Goal: Task Accomplishment & Management: Use online tool/utility

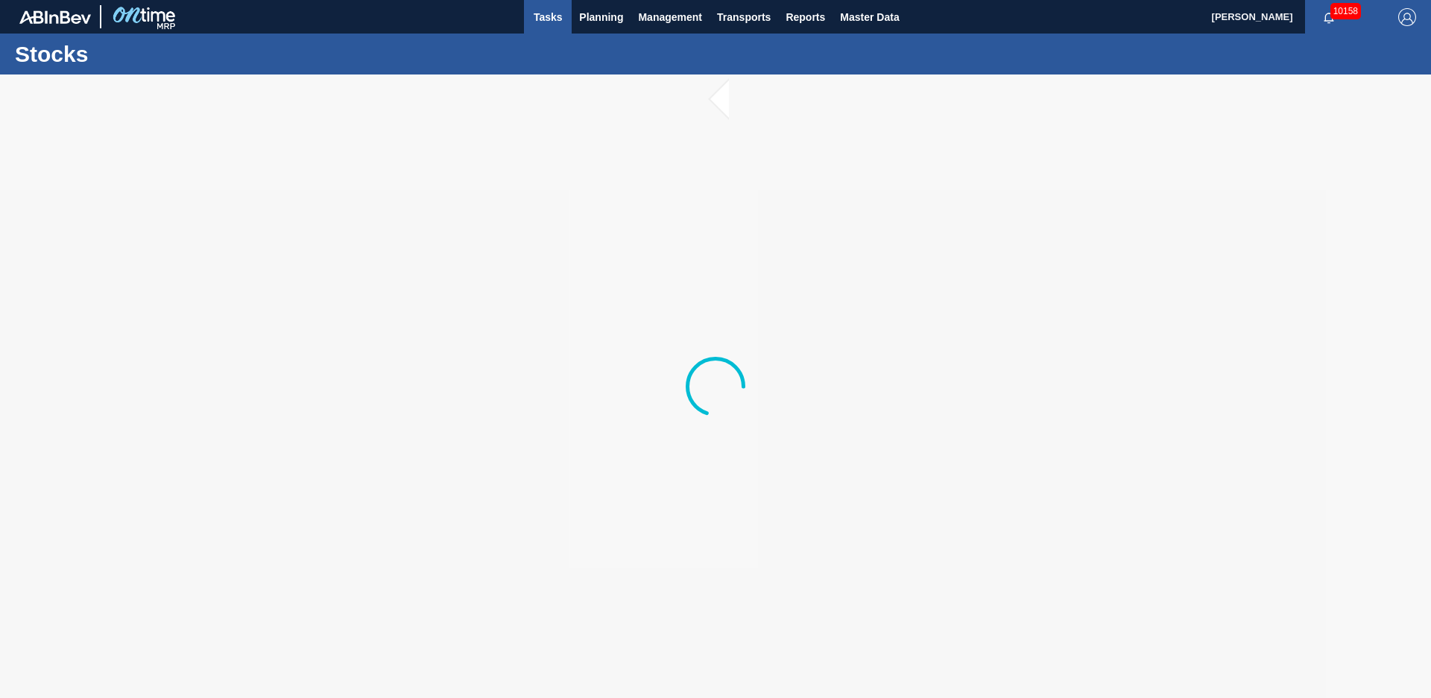
click at [561, 22] on span "Tasks" at bounding box center [547, 17] width 33 height 18
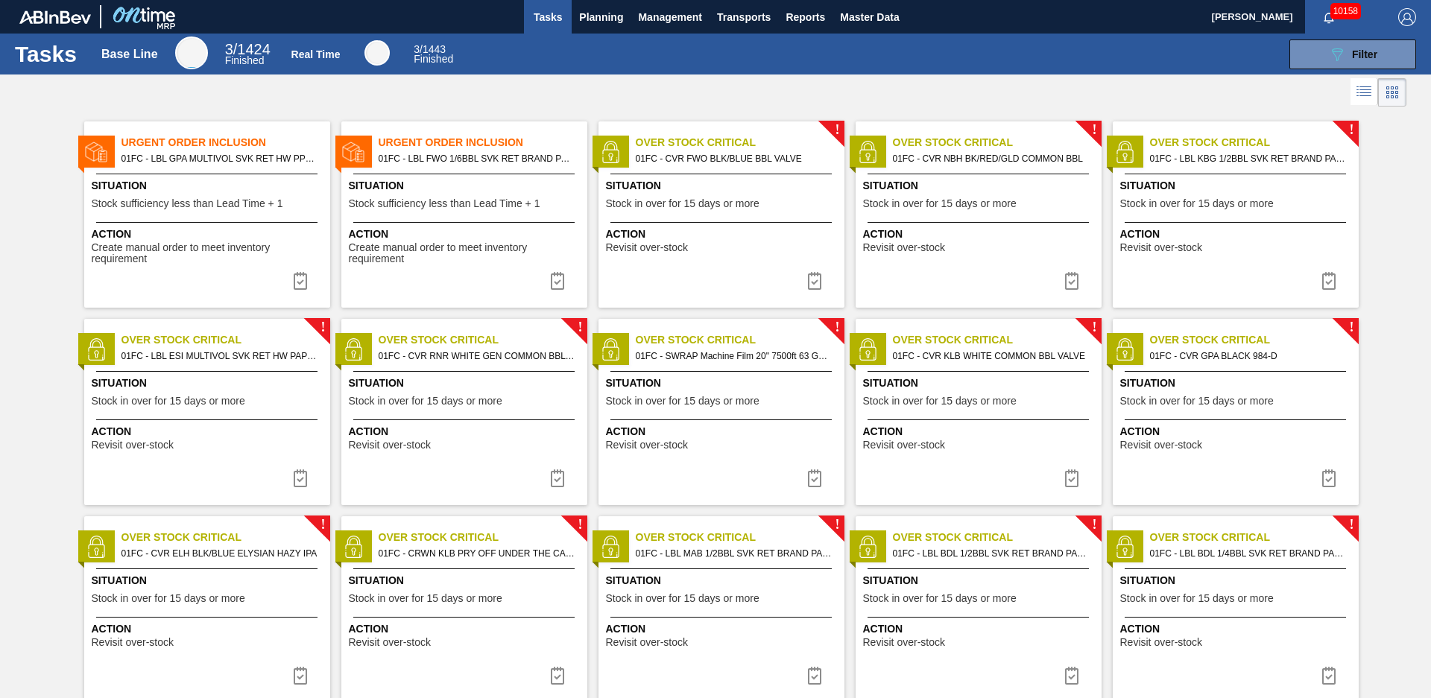
click at [691, 106] on div at bounding box center [715, 93] width 1431 height 36
click at [591, 25] on span "Planning" at bounding box center [601, 17] width 44 height 18
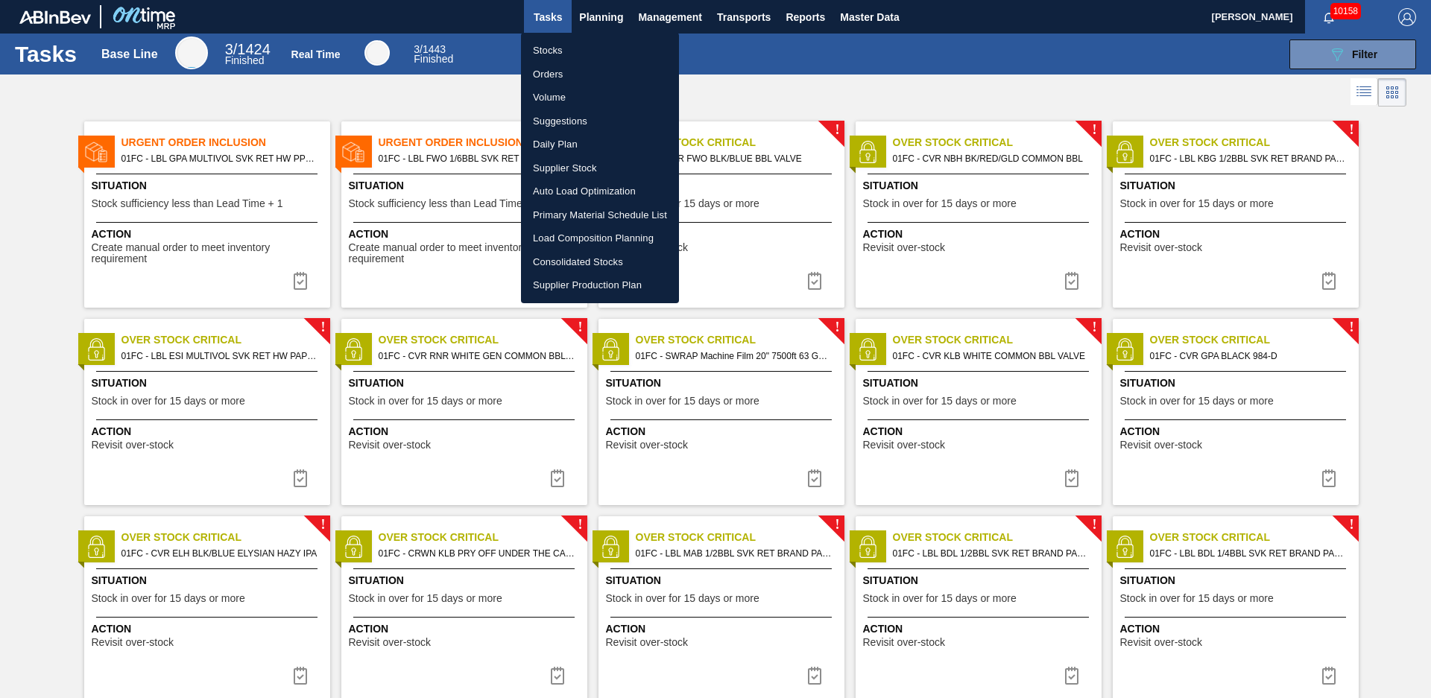
click at [596, 235] on li "Load Composition Planning" at bounding box center [600, 239] width 158 height 24
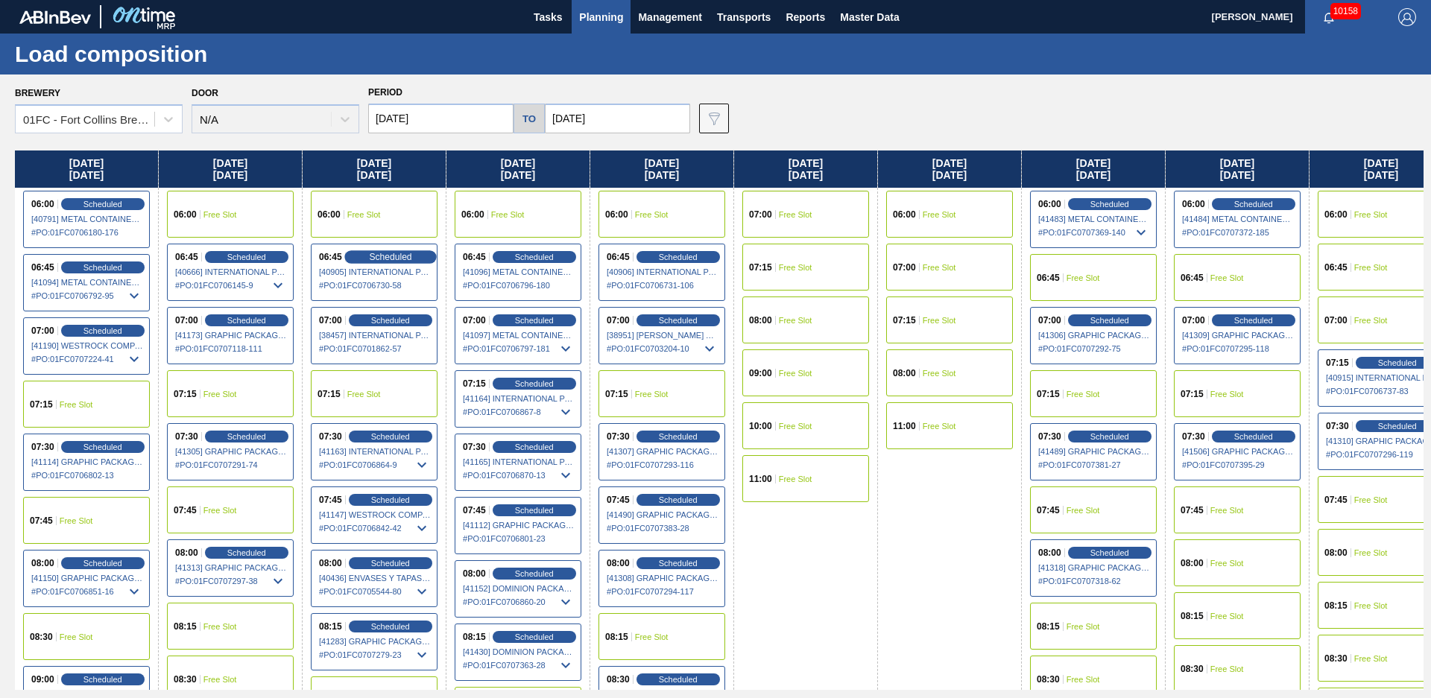
click at [383, 257] on span "Scheduled" at bounding box center [390, 257] width 42 height 10
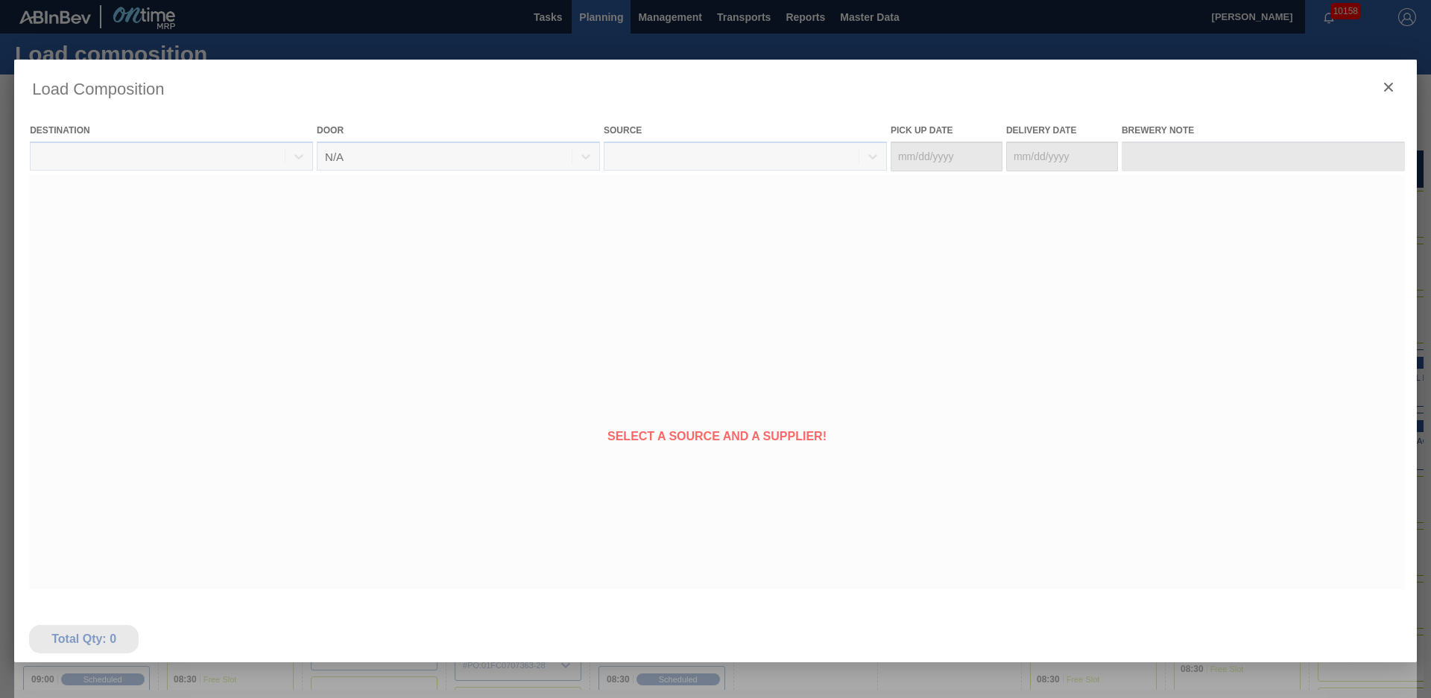
type Date "[DATE]"
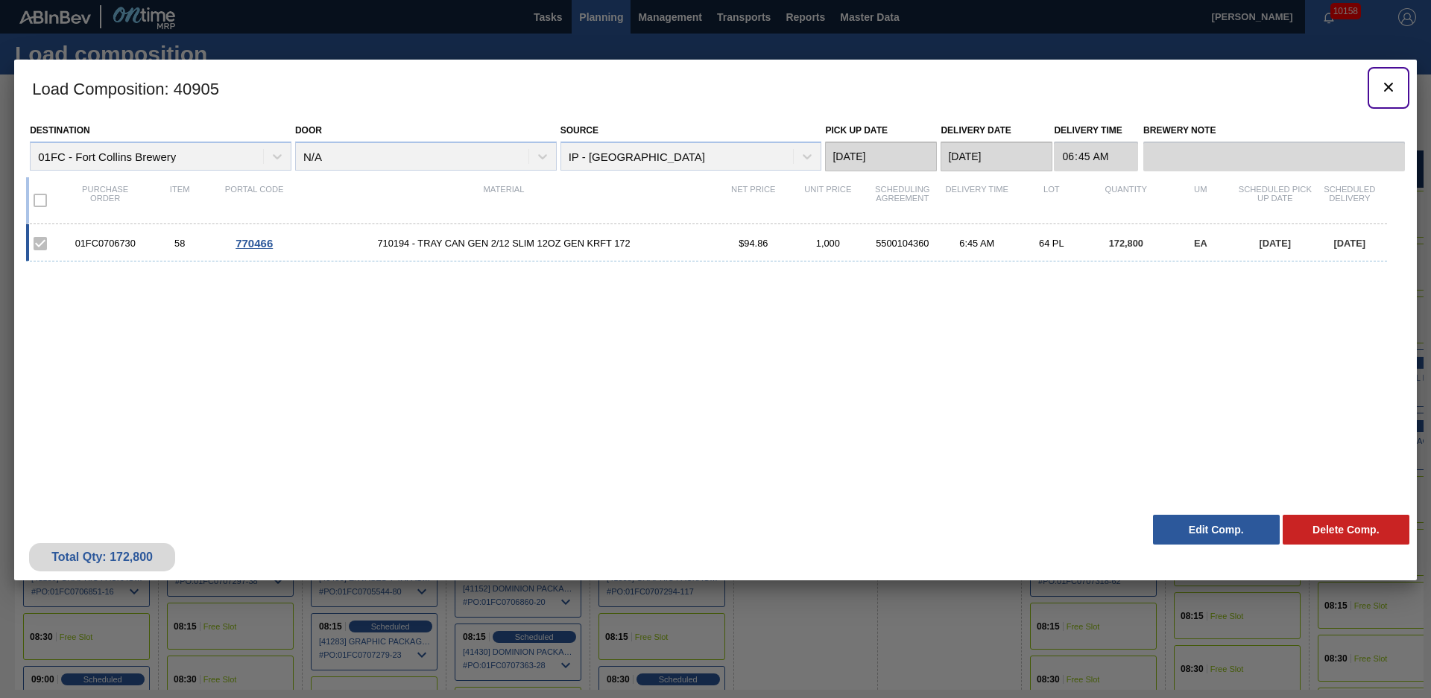
click at [1393, 86] on icon "botão de ícone" at bounding box center [1389, 87] width 18 height 18
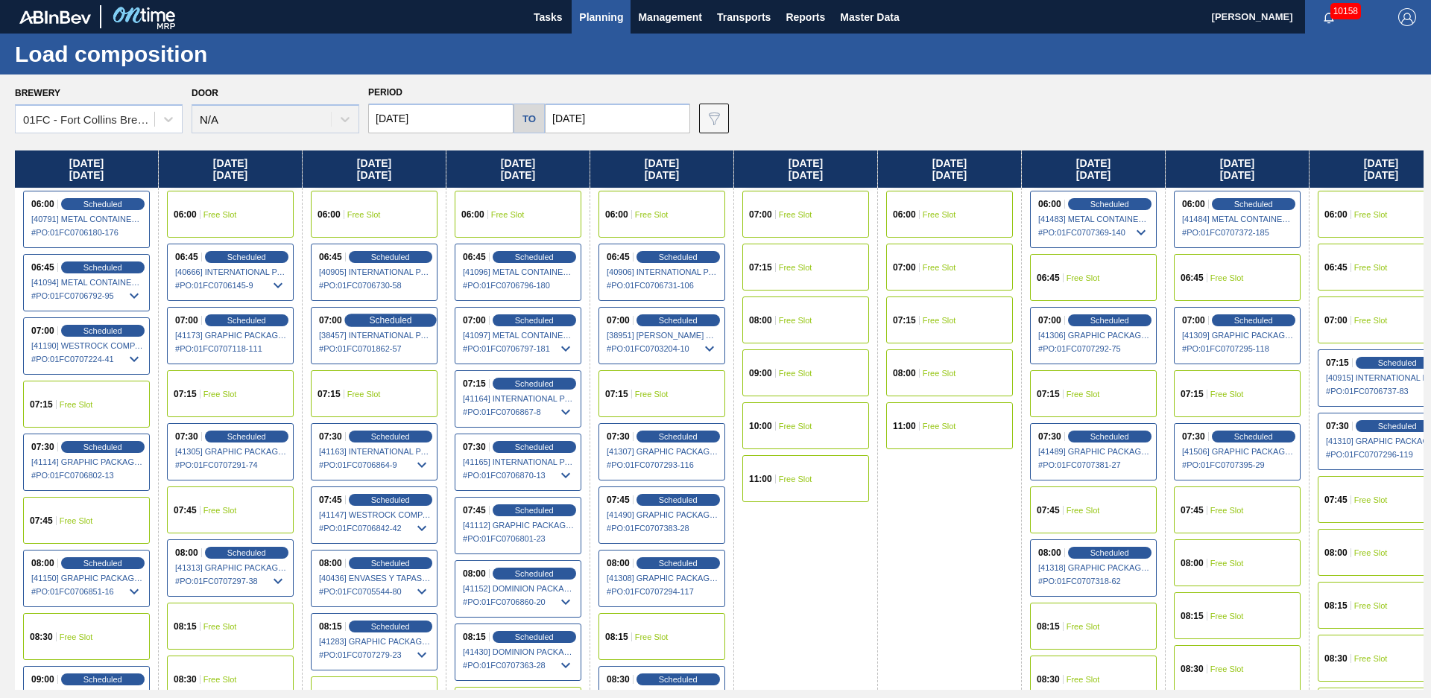
click at [365, 317] on div "Scheduled" at bounding box center [390, 320] width 92 height 13
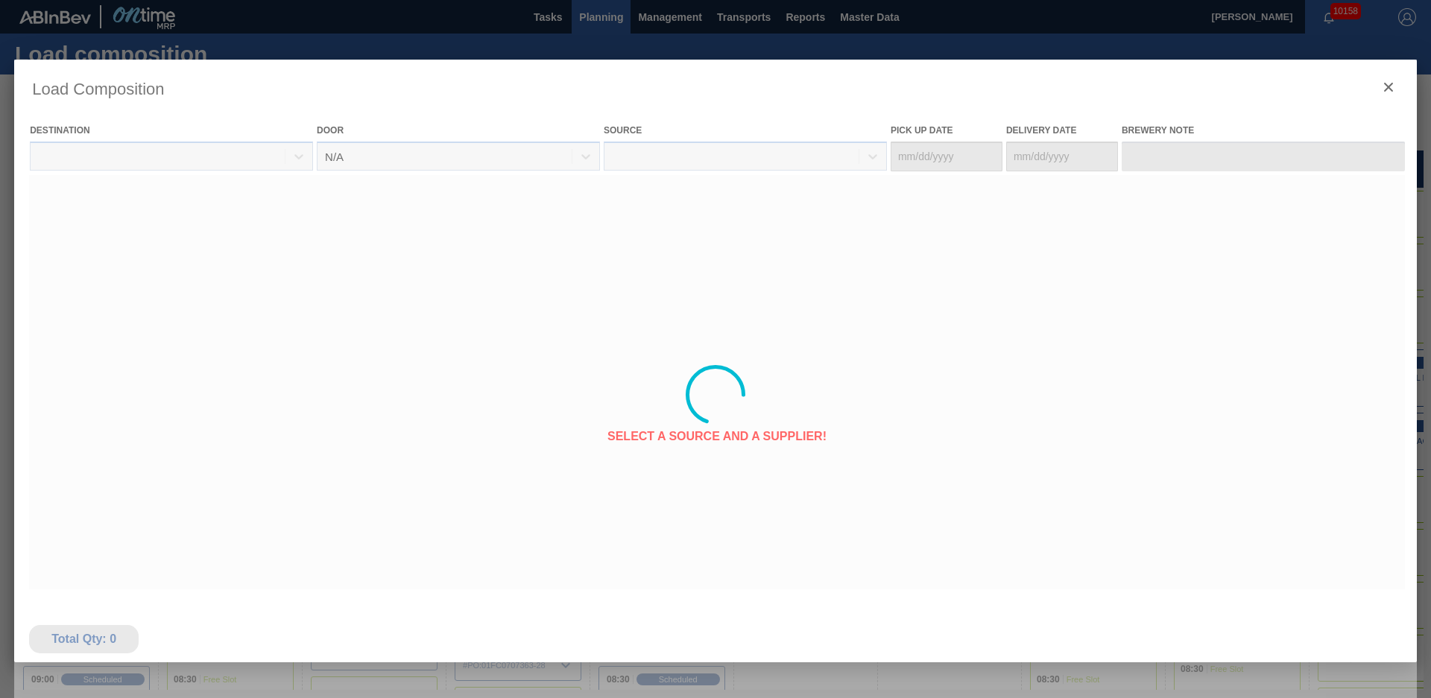
type Date "[DATE]"
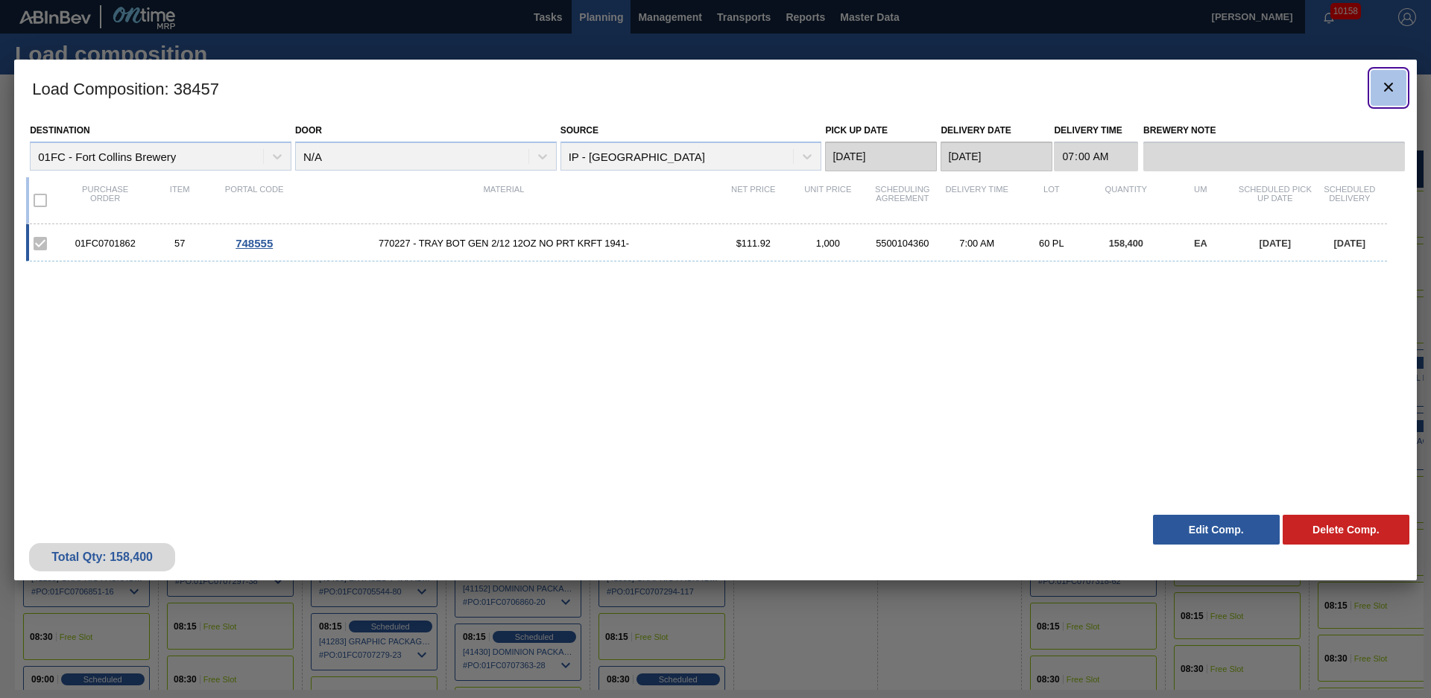
click at [1404, 87] on button "botão de ícone" at bounding box center [1389, 88] width 36 height 36
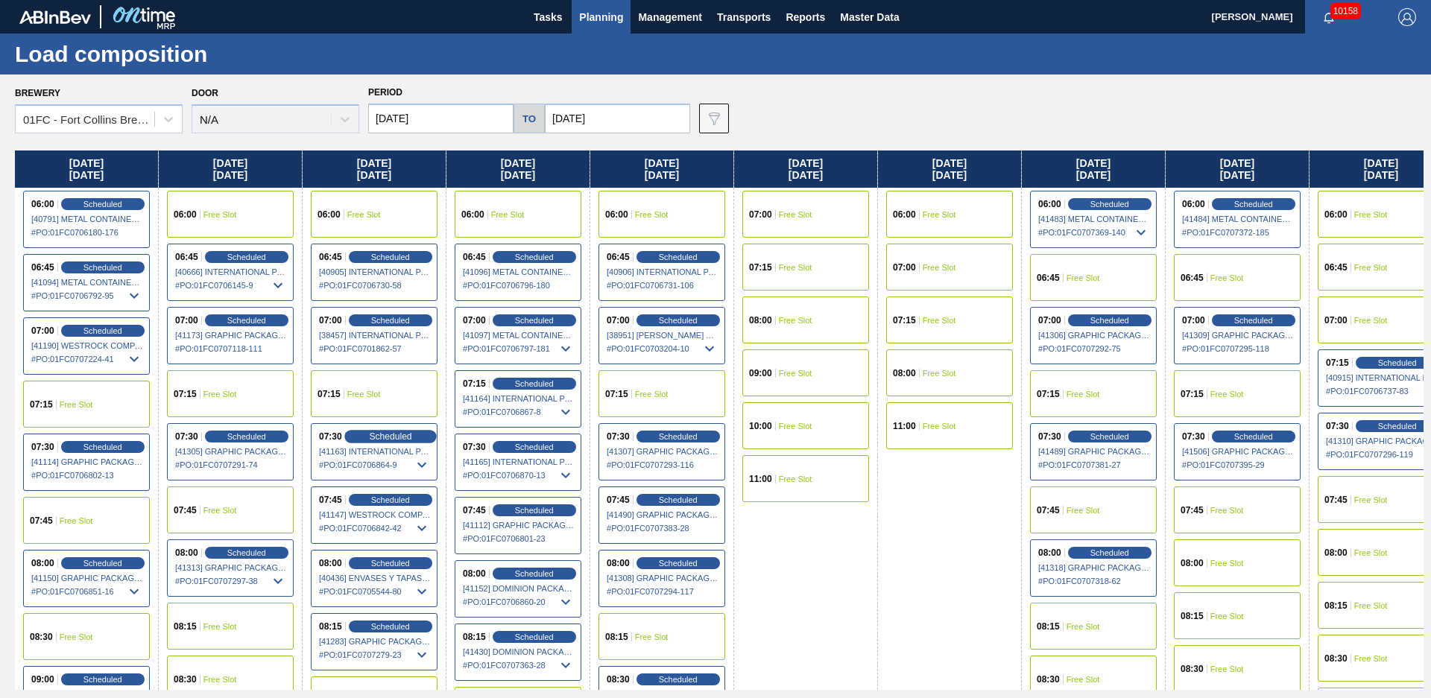
click at [391, 438] on span "Scheduled" at bounding box center [390, 437] width 42 height 10
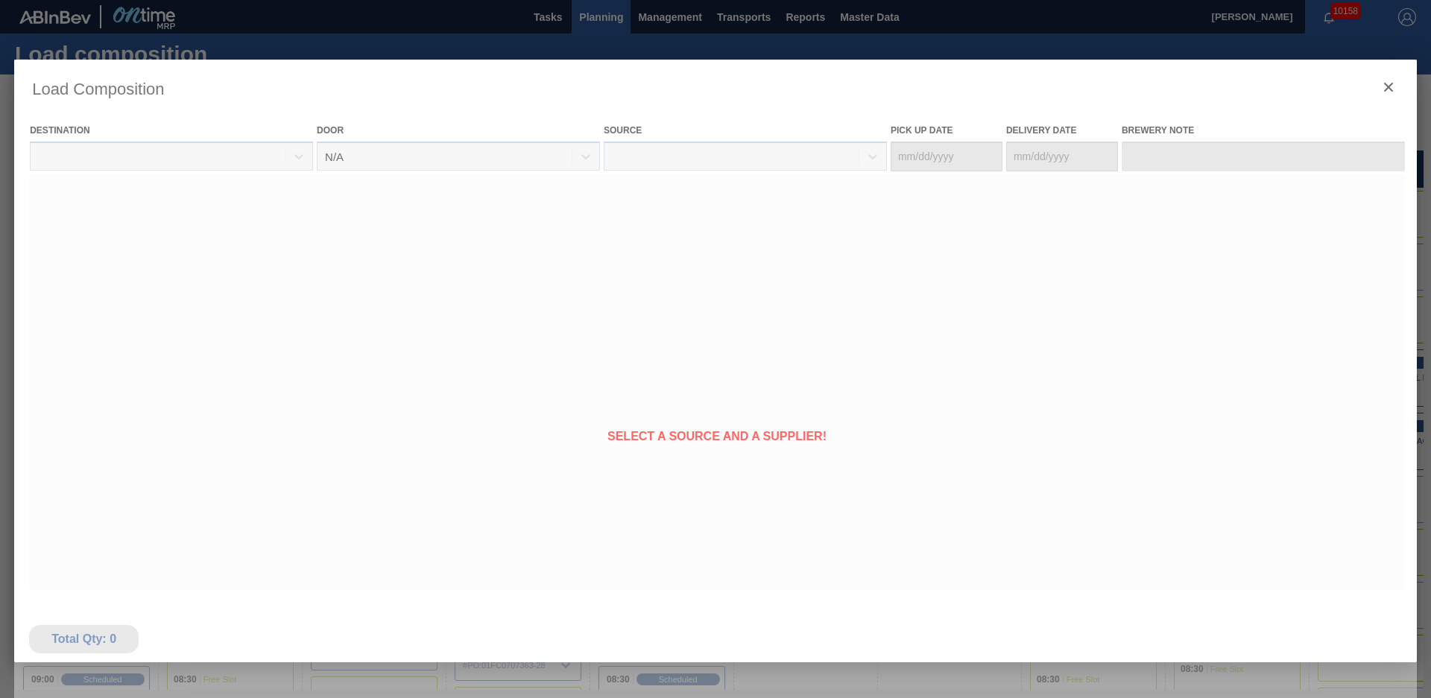
type Date "[DATE]"
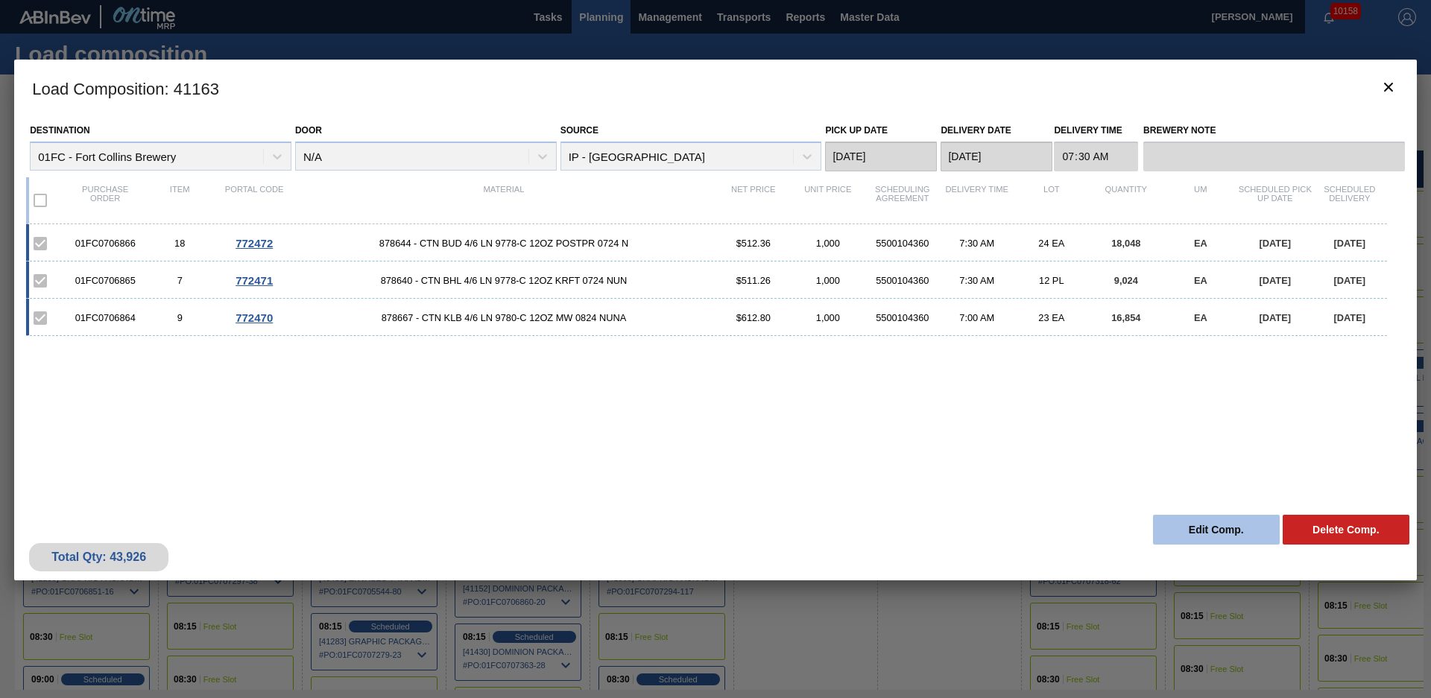
click at [1183, 532] on button "Edit Comp." at bounding box center [1216, 530] width 127 height 30
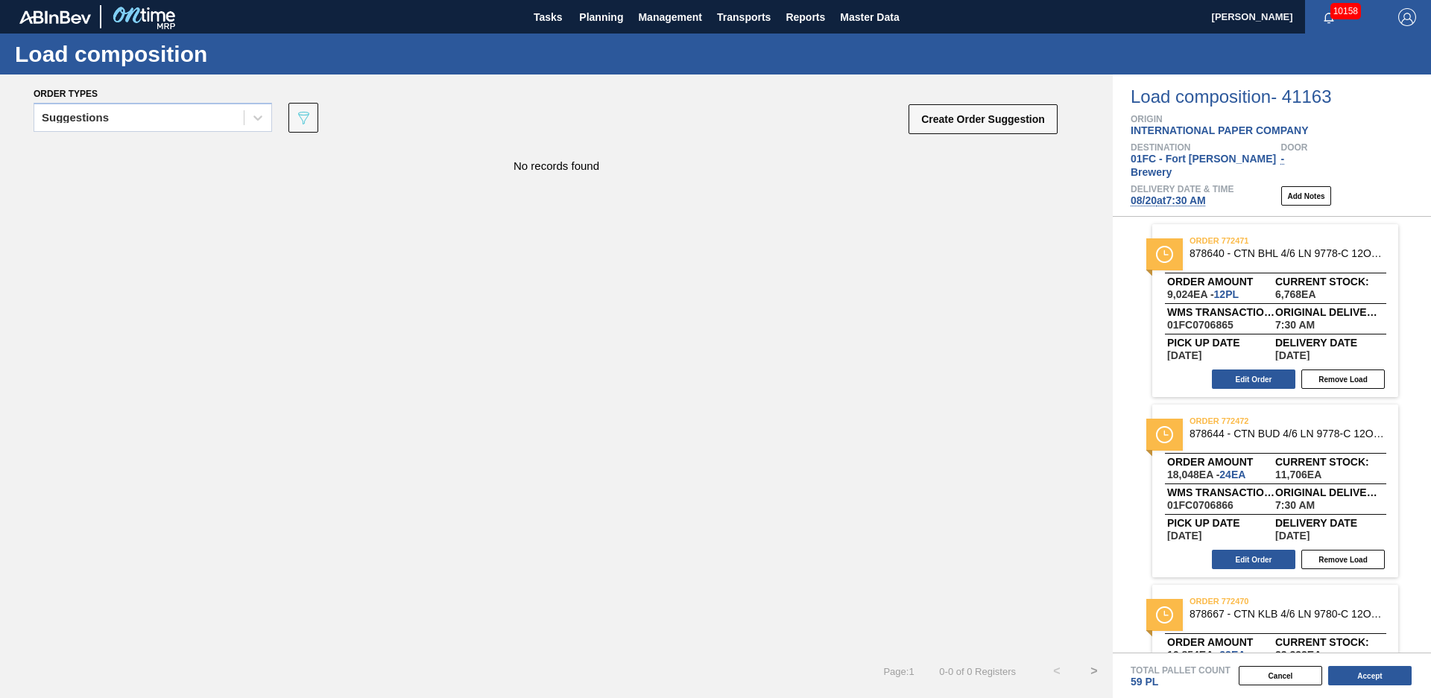
click at [1184, 195] on span "[DATE] 7:30 AM" at bounding box center [1168, 201] width 75 height 12
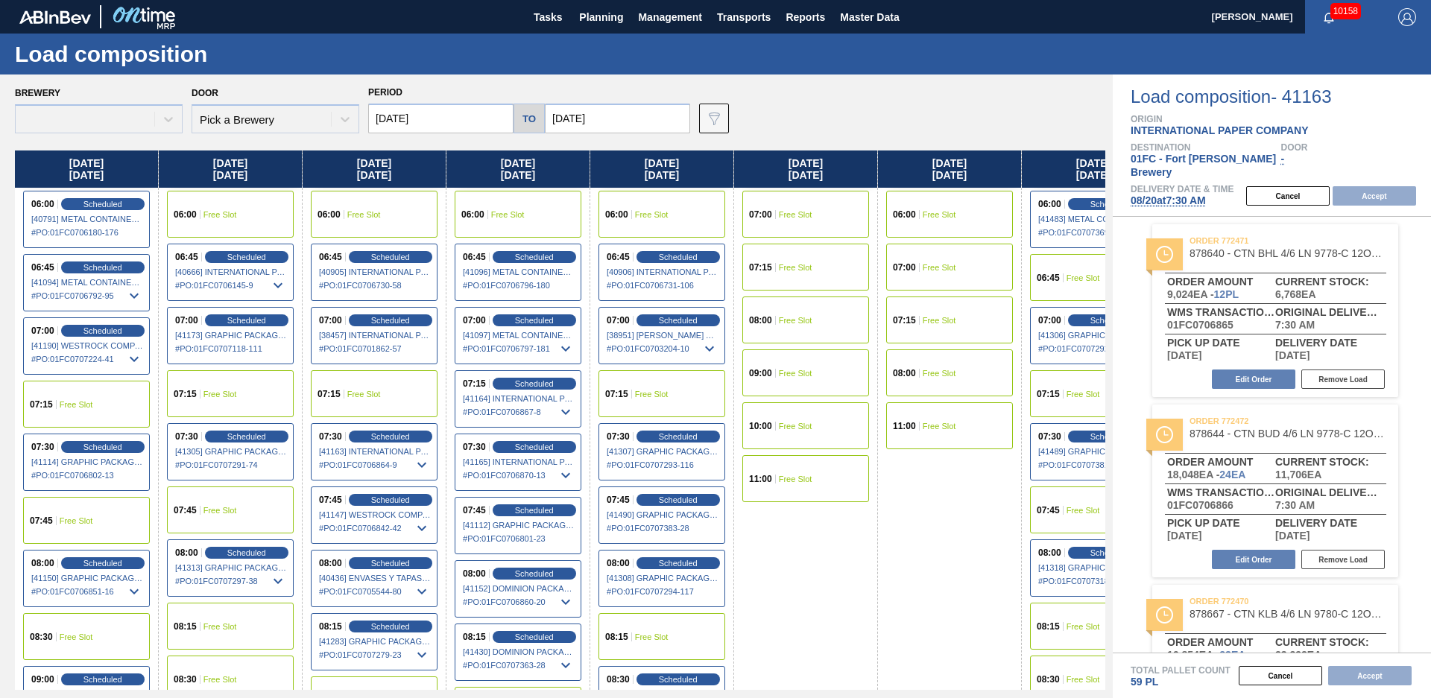
type input "[DATE]"
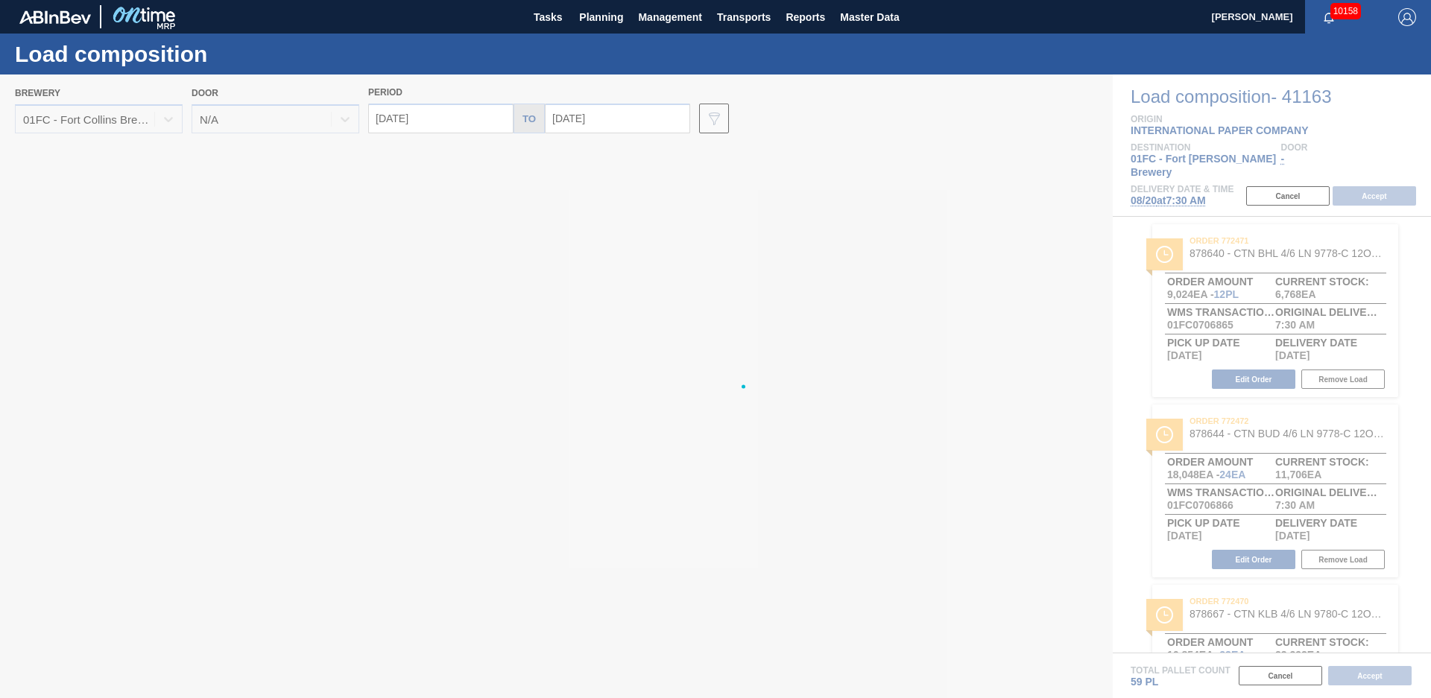
type input "[DATE]"
click at [660, 396] on div at bounding box center [715, 387] width 1431 height 624
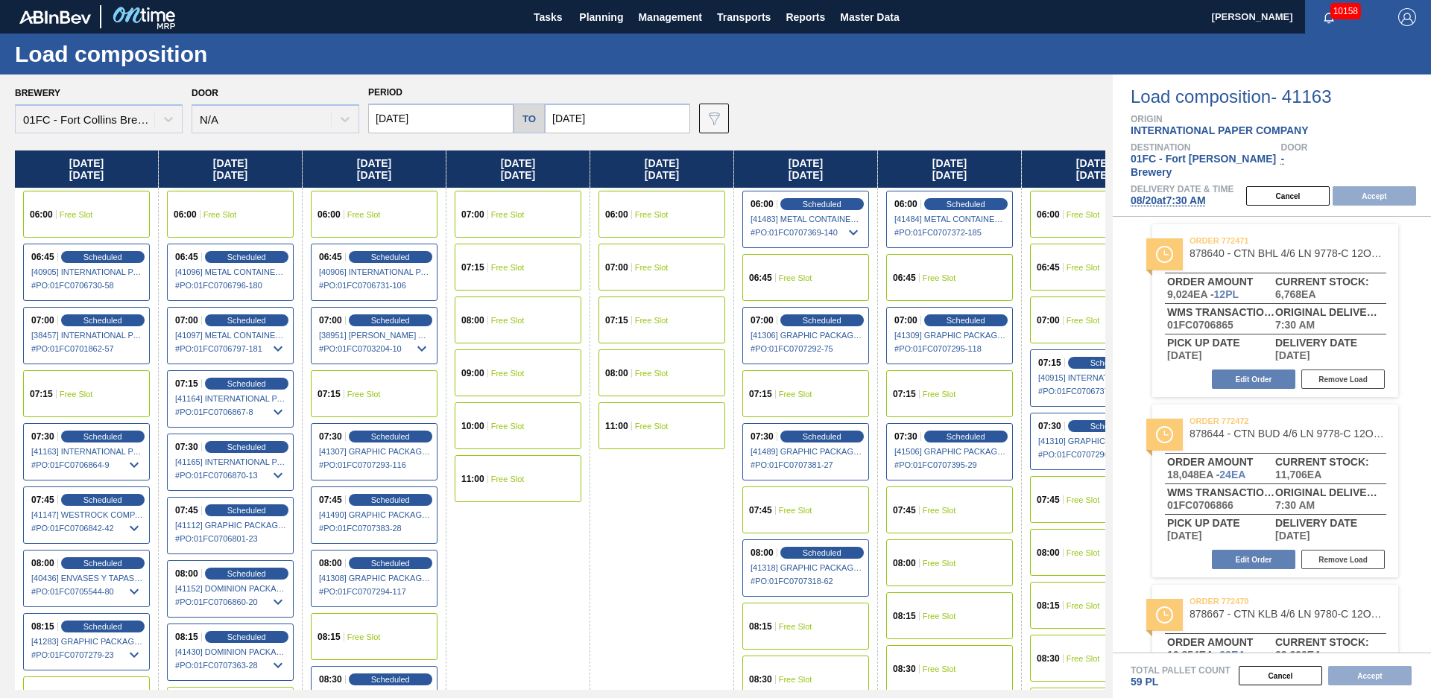
click at [353, 401] on div "07:15 Free Slot" at bounding box center [374, 393] width 127 height 47
click at [1373, 186] on button "Accept" at bounding box center [1374, 195] width 83 height 19
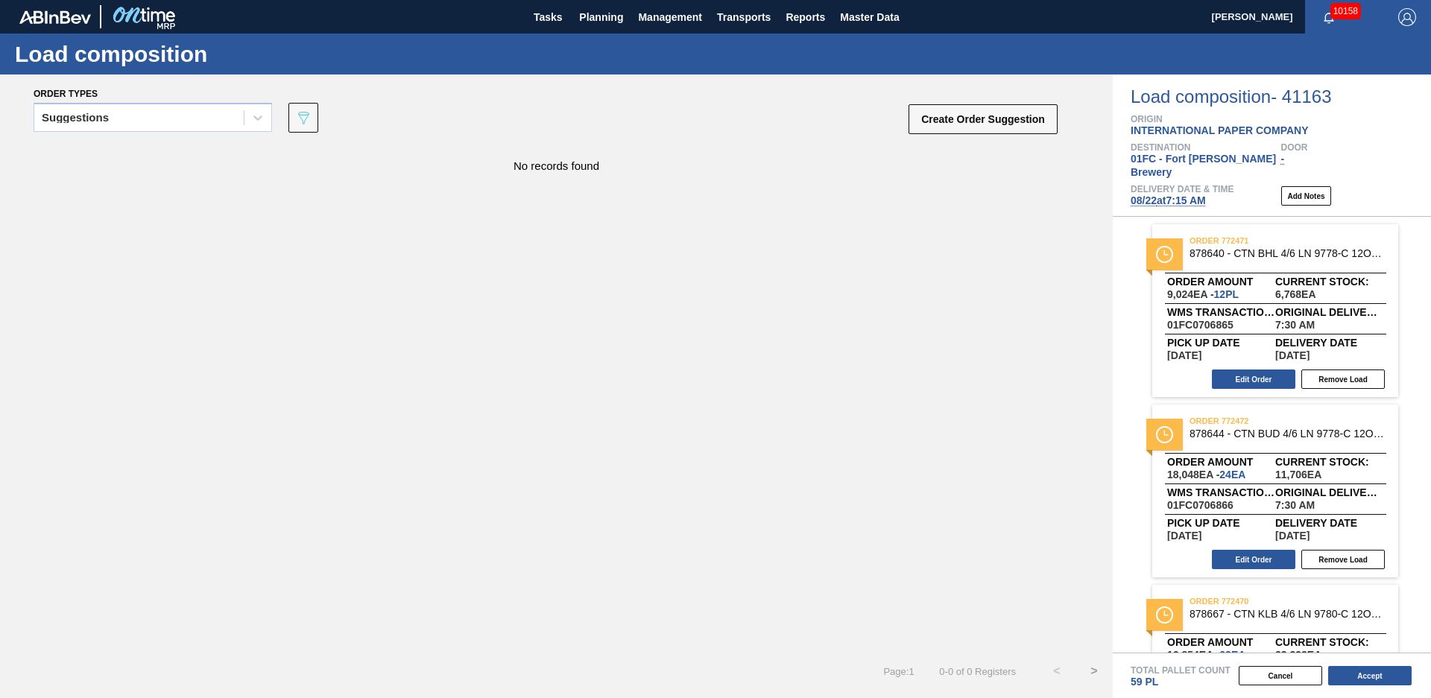
scroll to position [99, 0]
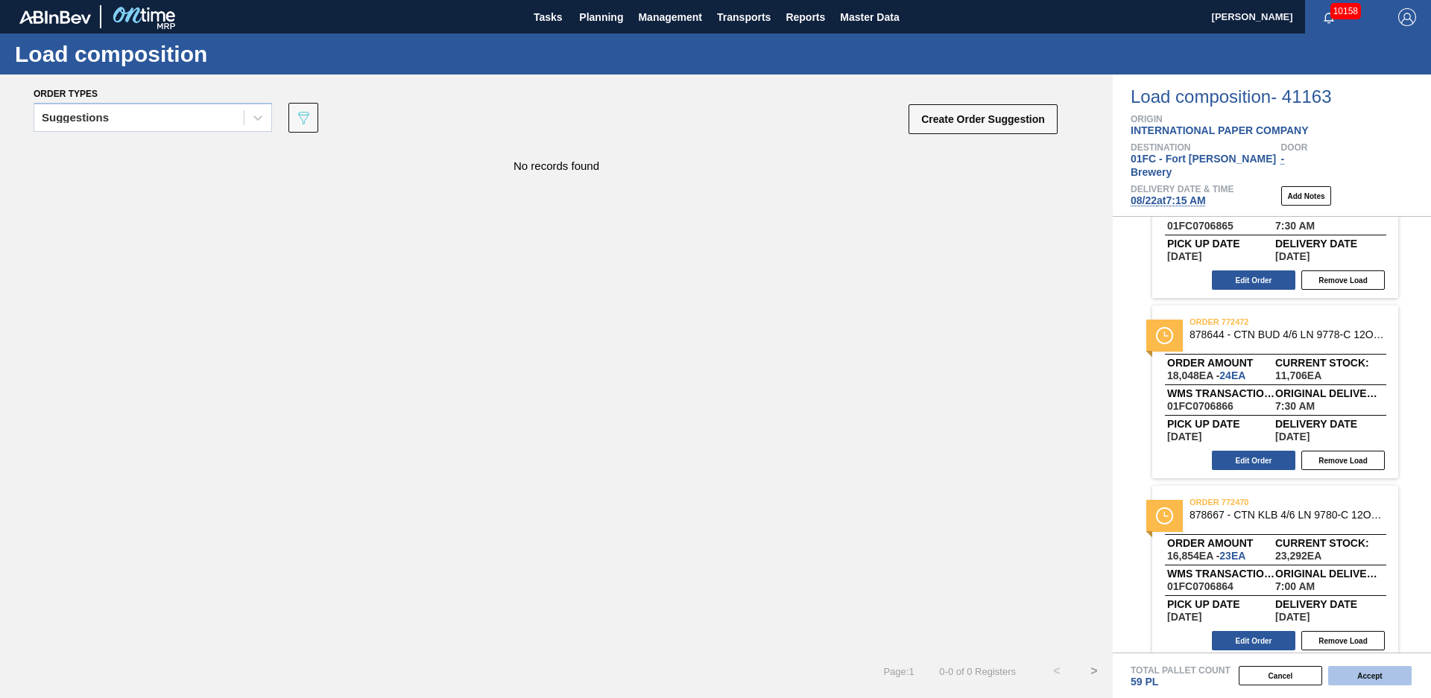
click at [1370, 677] on button "Accept" at bounding box center [1369, 675] width 83 height 19
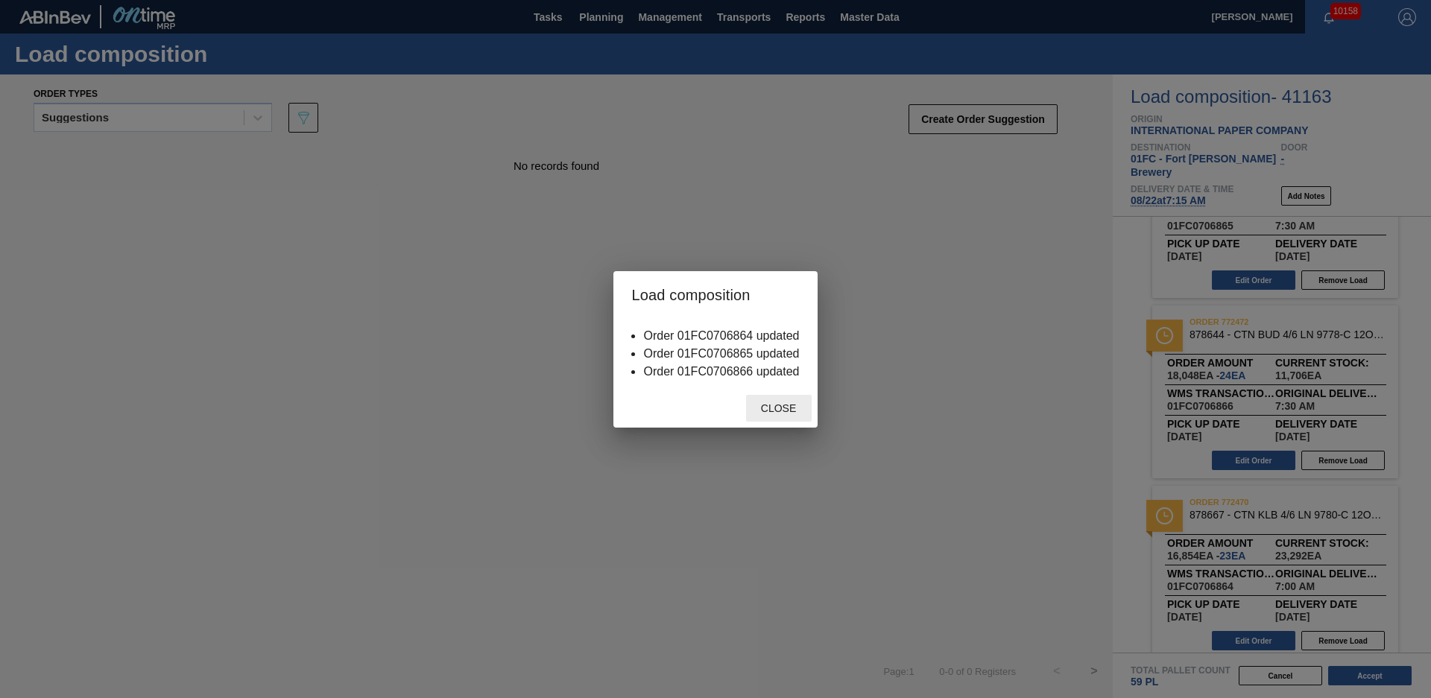
click at [766, 402] on div "Close" at bounding box center [779, 409] width 66 height 28
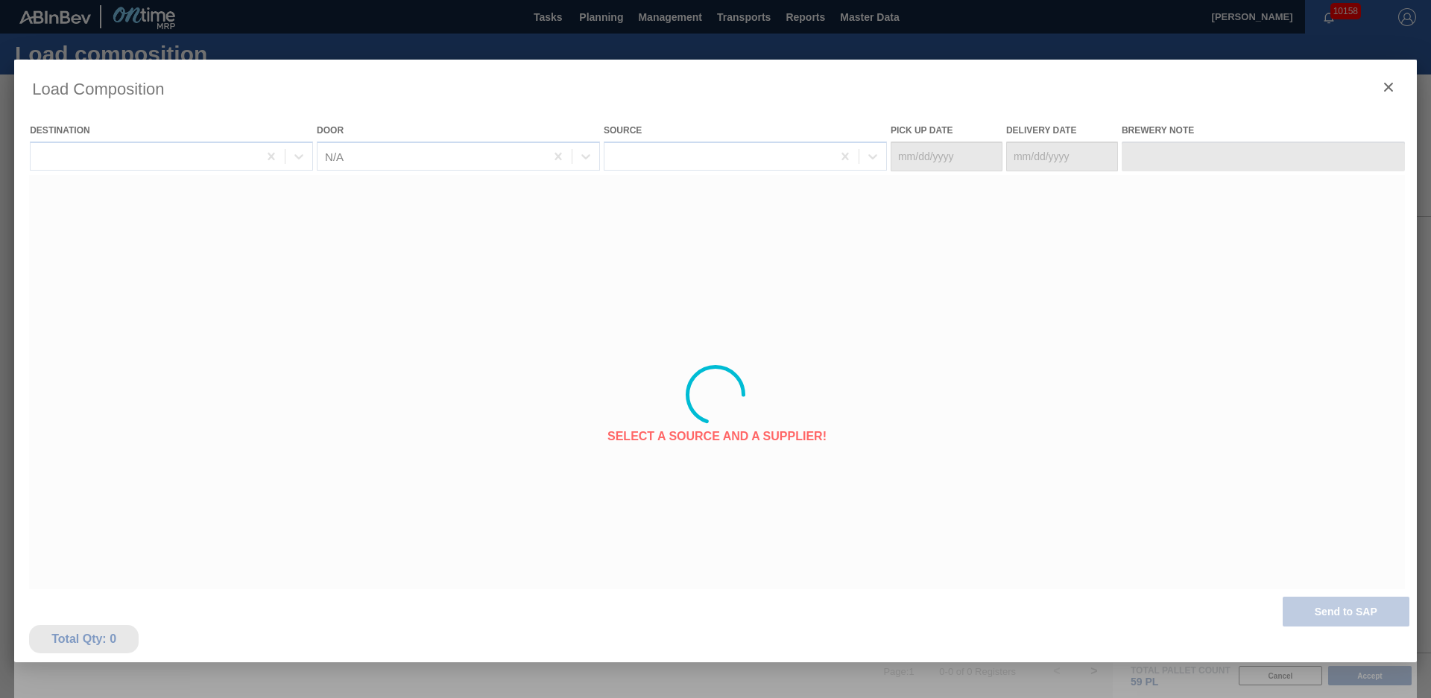
type Date "[DATE]"
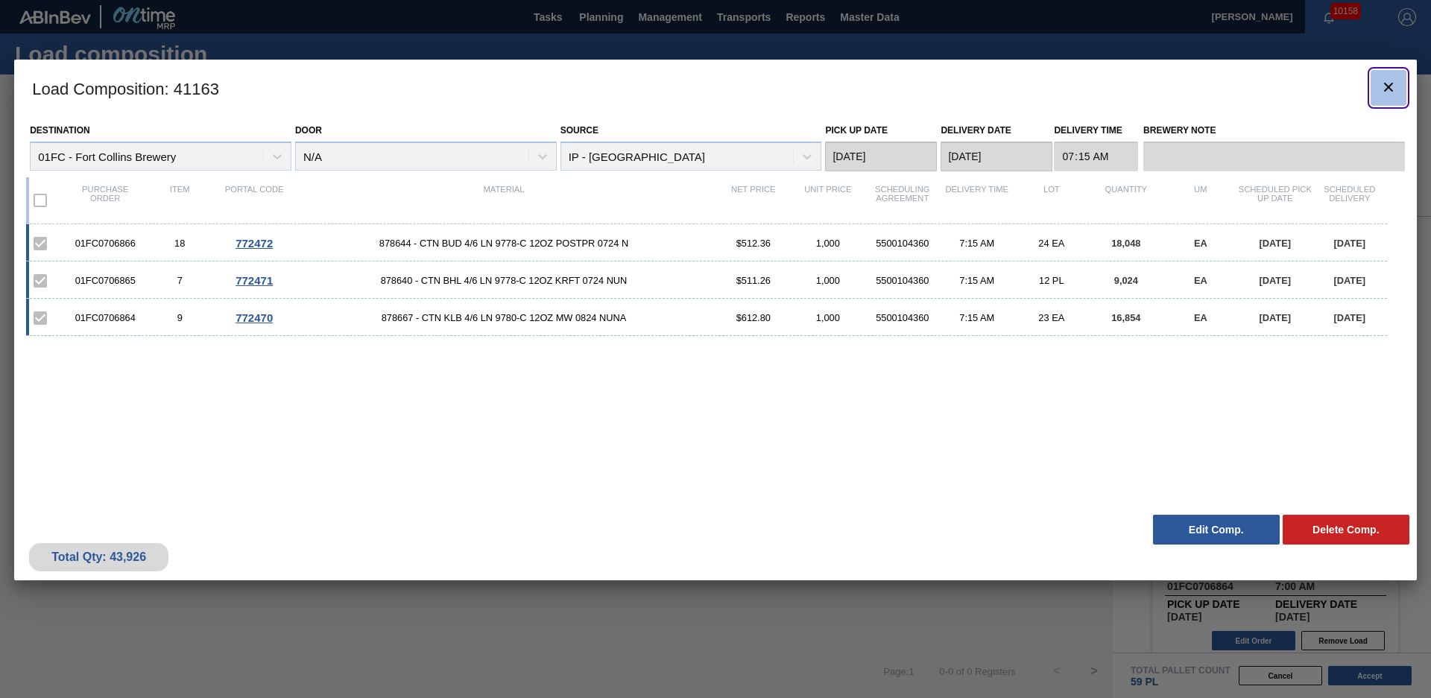
click at [1389, 80] on icon "botão de ícone" at bounding box center [1389, 87] width 18 height 18
